Goal: Information Seeking & Learning: Check status

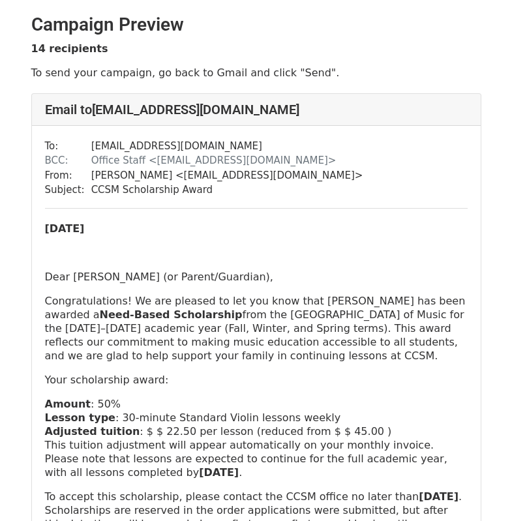
click at [401, 20] on h2 "Campaign Preview" at bounding box center [256, 25] width 450 height 22
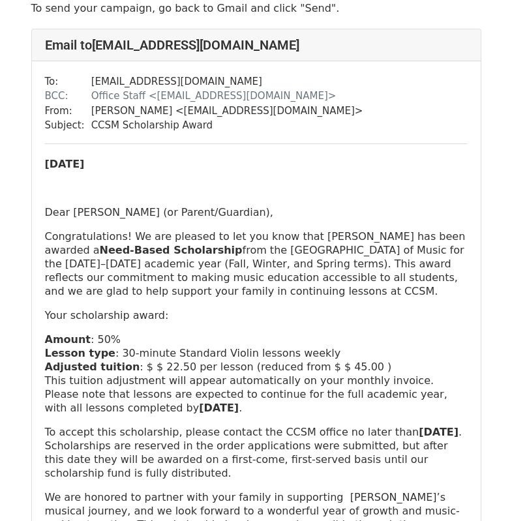
scroll to position [65, 0]
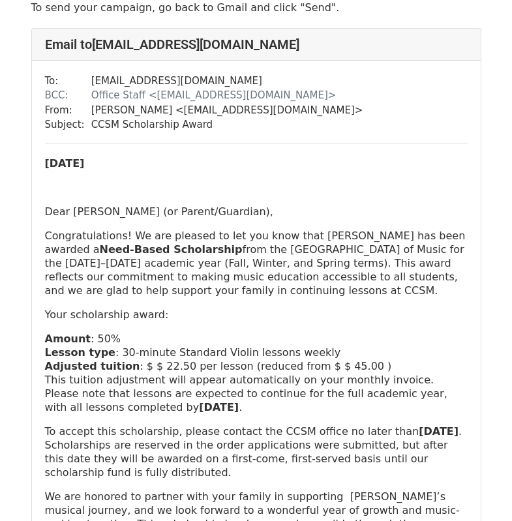
click at [342, 345] on p "Amount : 50%" at bounding box center [256, 339] width 423 height 14
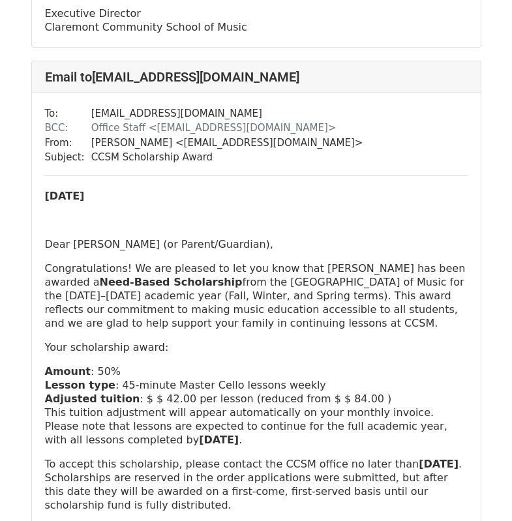
scroll to position [2676, 0]
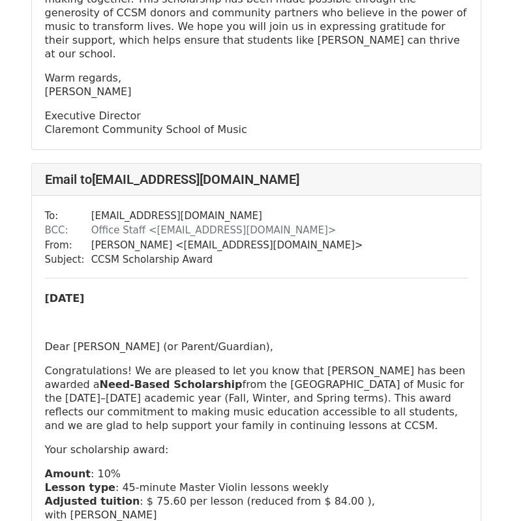
scroll to position [3393, 0]
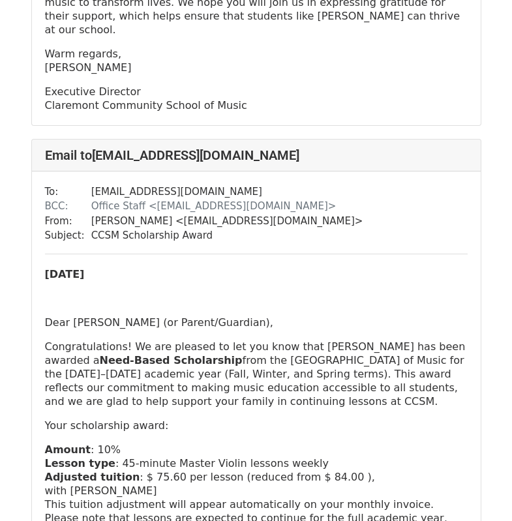
click at [294, 457] on p "Lesson type : 45-minute Master Violin lessons weekly" at bounding box center [256, 464] width 423 height 14
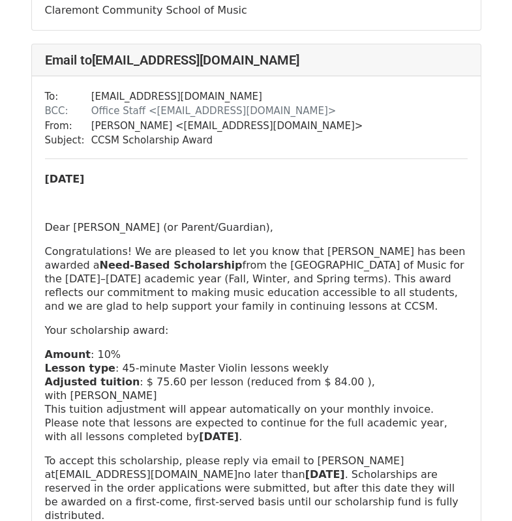
scroll to position [3459, 0]
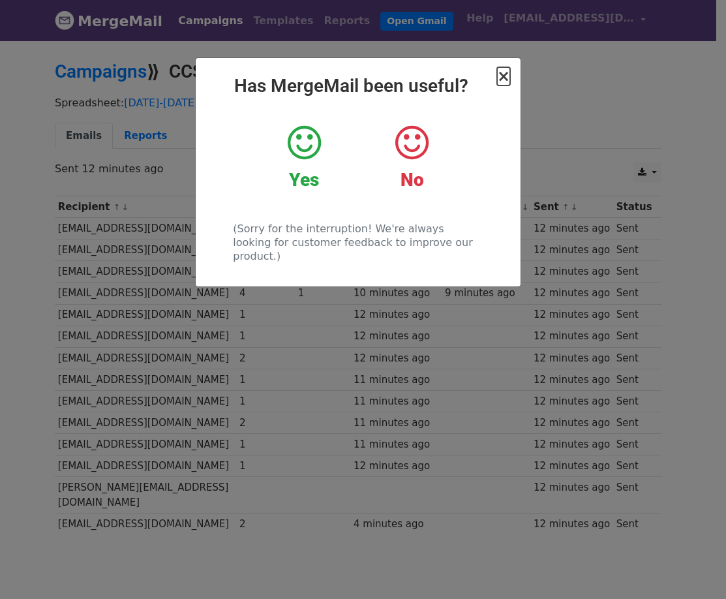
click at [506, 79] on span "×" at bounding box center [503, 76] width 13 height 18
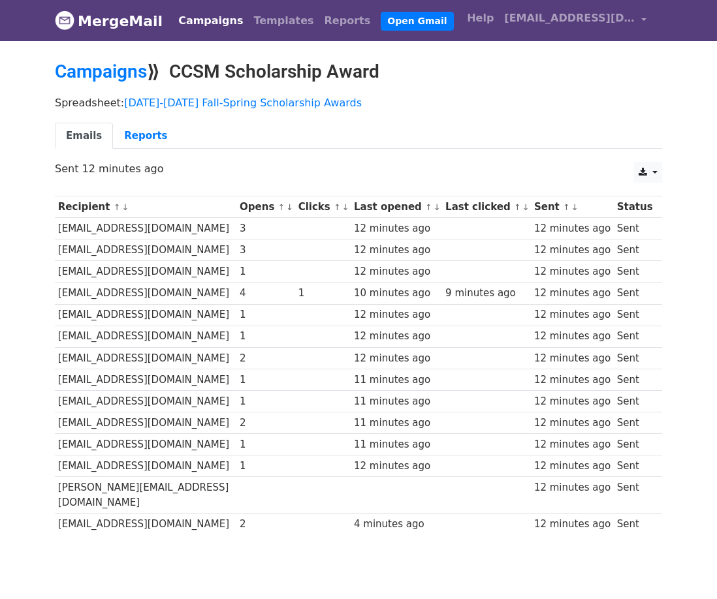
click at [192, 22] on link "Campaigns" at bounding box center [210, 21] width 75 height 26
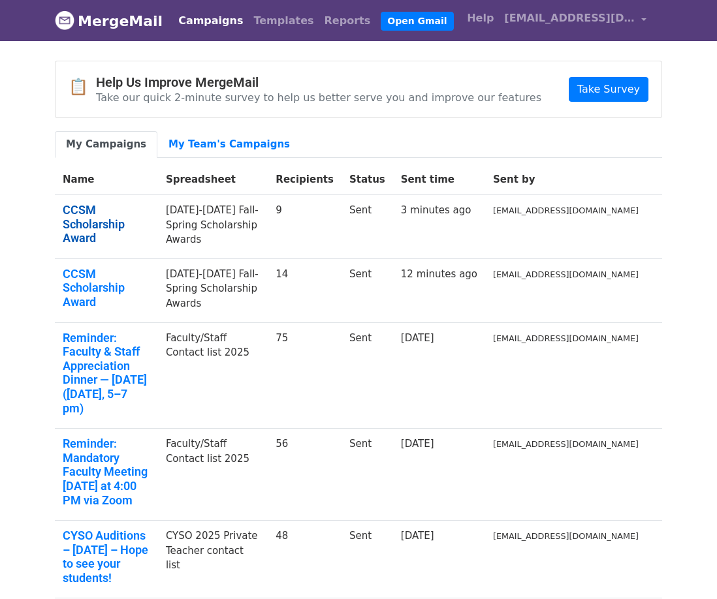
click at [150, 205] on link "CCSM Scholarship Award" at bounding box center [106, 224] width 87 height 42
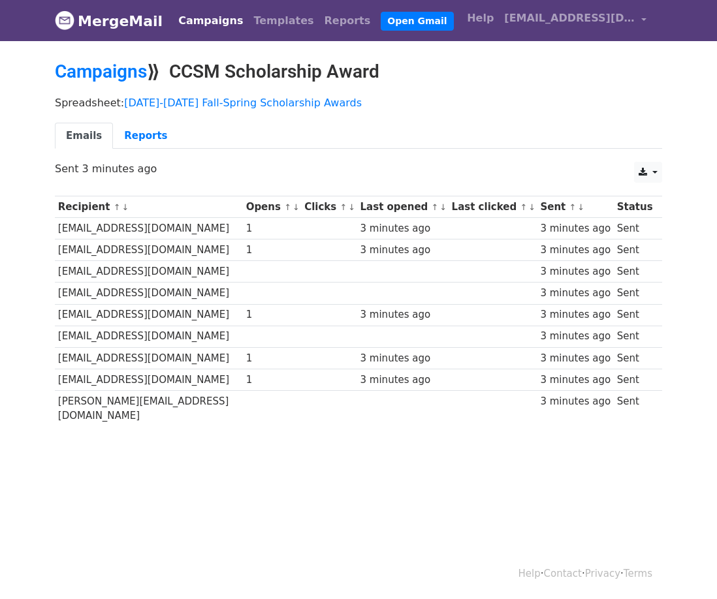
click at [212, 20] on link "Campaigns" at bounding box center [210, 21] width 75 height 26
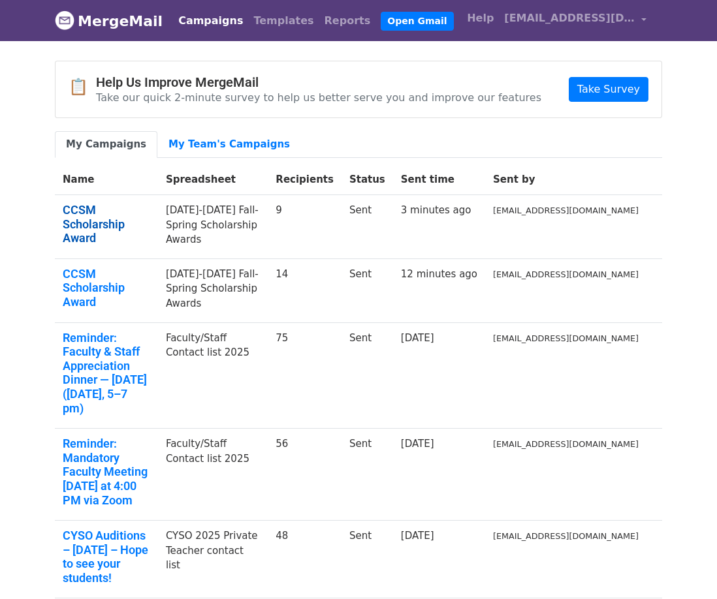
click at [150, 210] on link "CCSM Scholarship Award" at bounding box center [106, 224] width 87 height 42
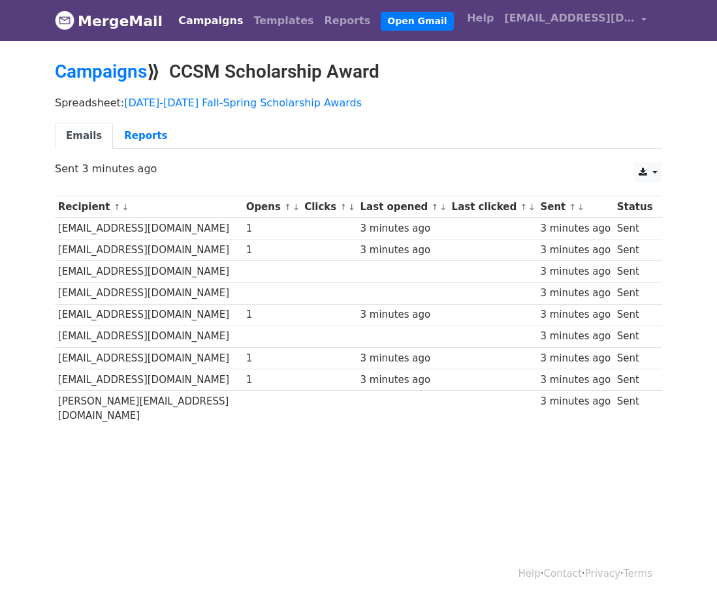
click at [202, 19] on link "Campaigns" at bounding box center [210, 21] width 75 height 26
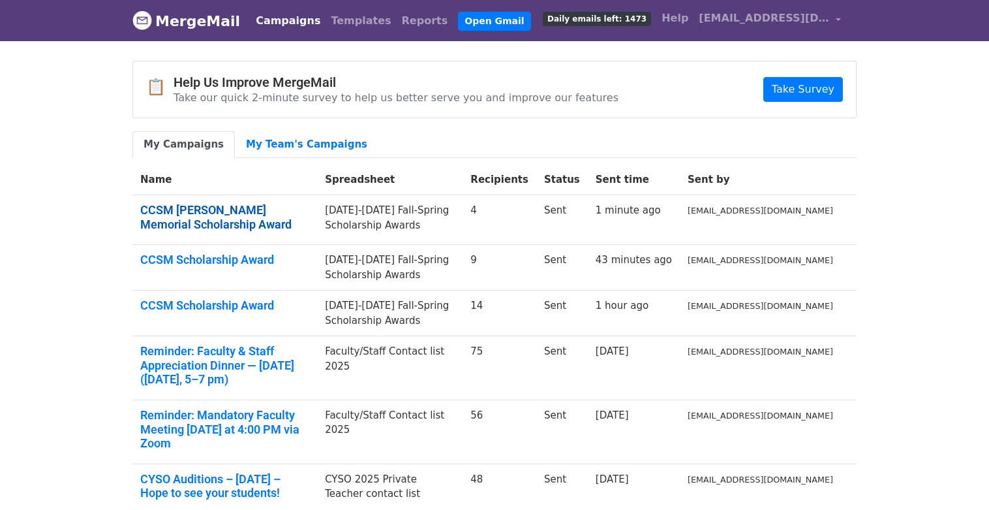
click at [227, 211] on link "CCSM Thomas R. Brigante Memorial Scholarship Award" at bounding box center [224, 217] width 169 height 28
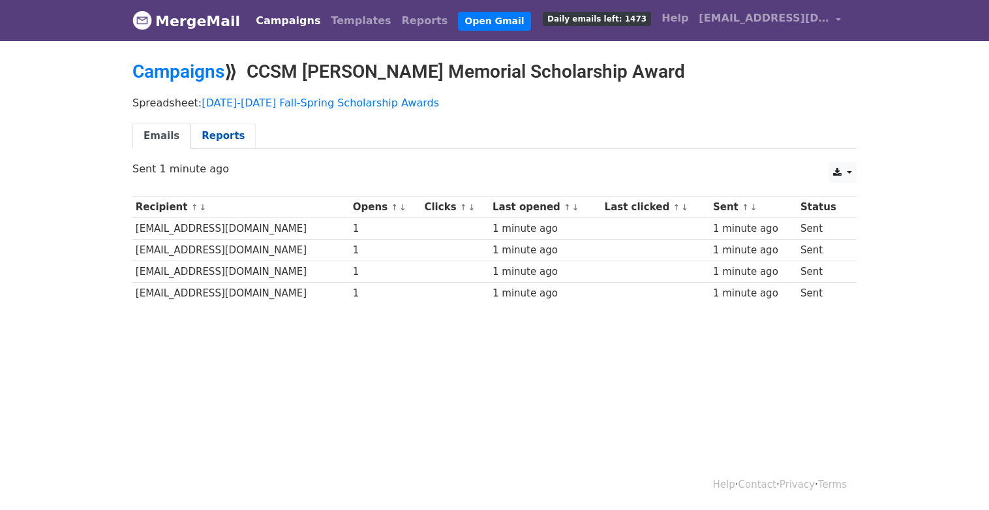
click at [215, 138] on link "Reports" at bounding box center [223, 136] width 65 height 27
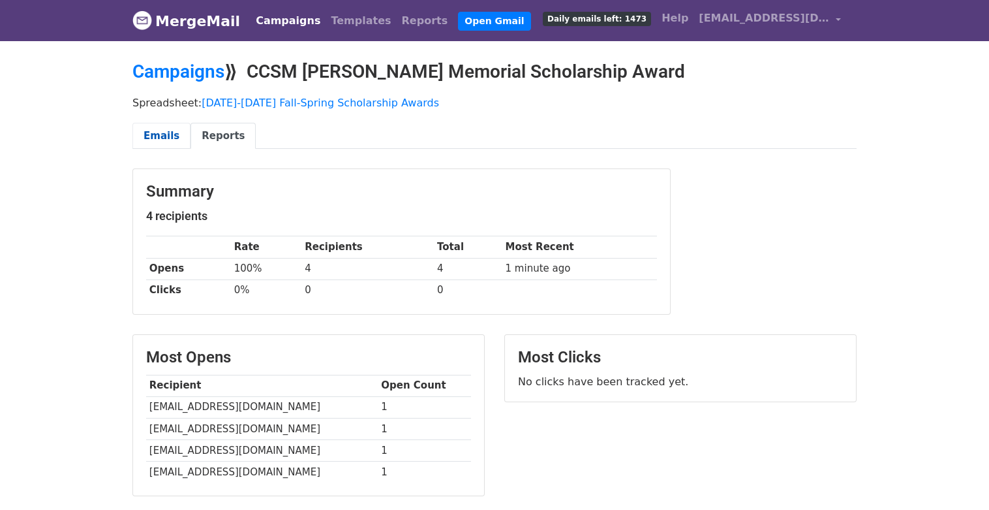
click at [155, 134] on link "Emails" at bounding box center [161, 136] width 58 height 27
